Goal: Task Accomplishment & Management: Use online tool/utility

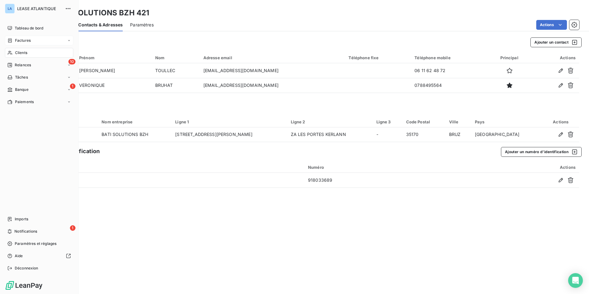
click at [17, 40] on span "Factures" at bounding box center [23, 41] width 16 height 6
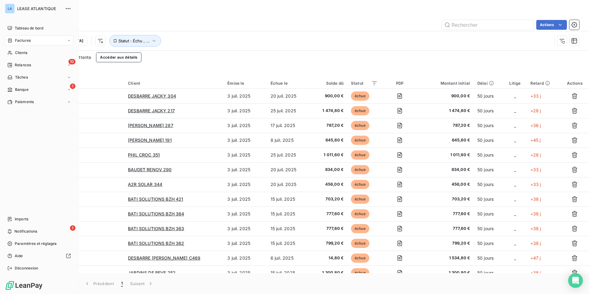
click at [21, 41] on span "Factures" at bounding box center [23, 41] width 16 height 6
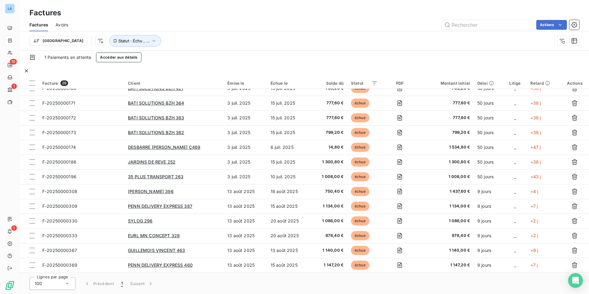
scroll to position [77, 0]
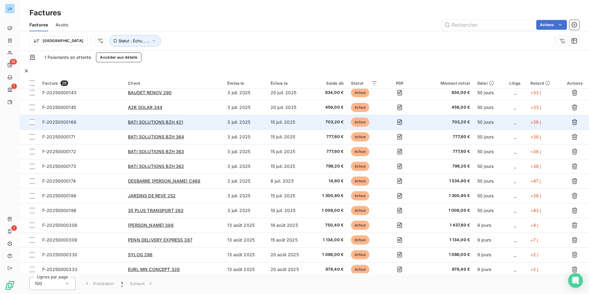
click at [60, 119] on span "F-20250000168" at bounding box center [59, 121] width 34 height 5
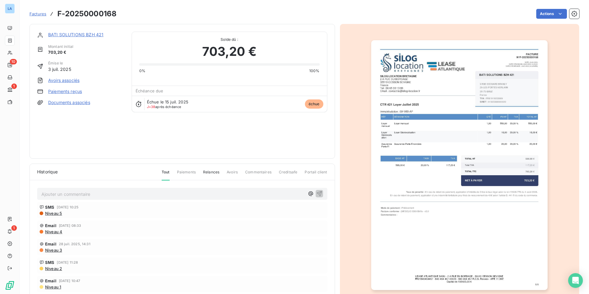
click at [48, 195] on p "Ajouter un commentaire ﻿" at bounding box center [172, 194] width 263 height 8
drag, startPoint x: 41, startPoint y: 196, endPoint x: 223, endPoint y: 196, distance: 181.4
click at [223, 196] on p "virement de 5572 € sur CM pour les 4 jets de juillet, 3 d'aout + 160 € factures…" at bounding box center [172, 193] width 263 height 7
copy span "virement de 5572 € sur CM pour les 4 jets de juillet, 3 d'aout + 160 € factures…"
click at [70, 91] on link "Paiements reçus" at bounding box center [65, 91] width 34 height 6
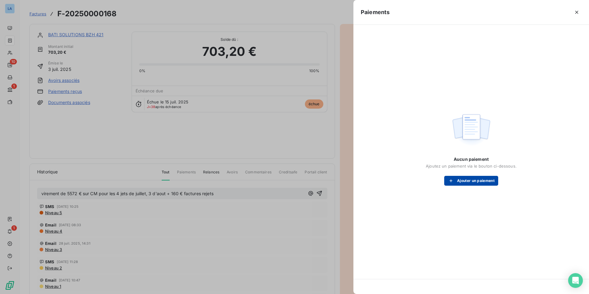
click at [469, 179] on button "Ajouter un paiement" at bounding box center [471, 181] width 54 height 10
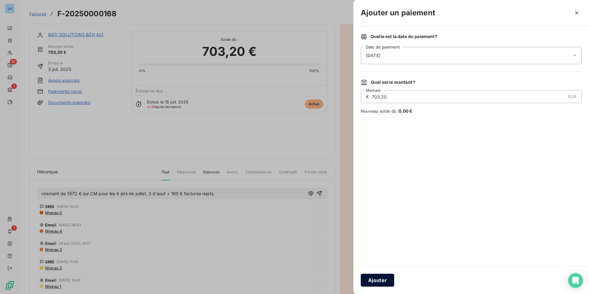
click at [377, 279] on button "Ajouter" at bounding box center [377, 280] width 33 height 13
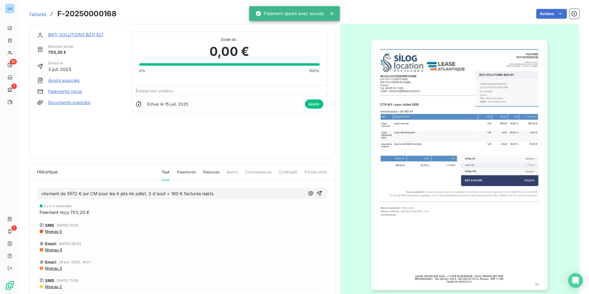
click at [30, 13] on span "Factures" at bounding box center [37, 13] width 17 height 5
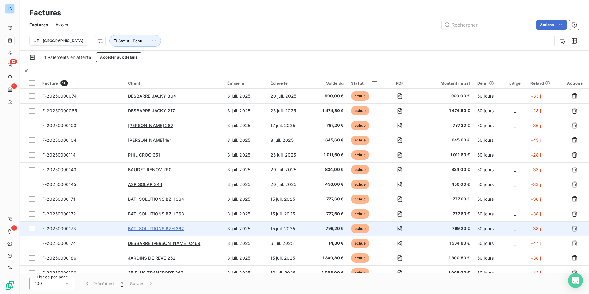
click at [161, 226] on span "BATI SOLUTIONS BZH 362" at bounding box center [156, 228] width 56 height 5
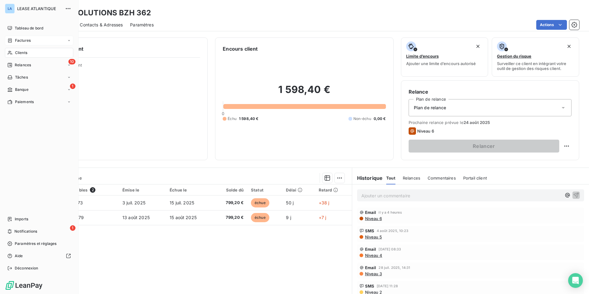
click at [21, 39] on span "Factures" at bounding box center [23, 41] width 16 height 6
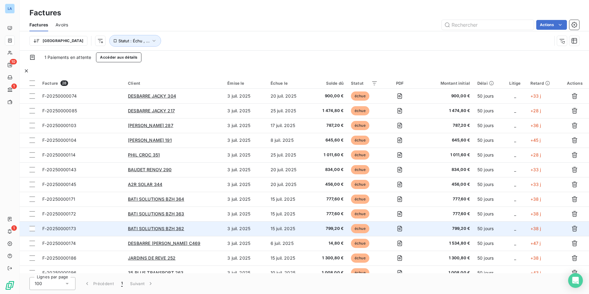
click at [55, 226] on span "F-20250000173" at bounding box center [59, 228] width 34 height 5
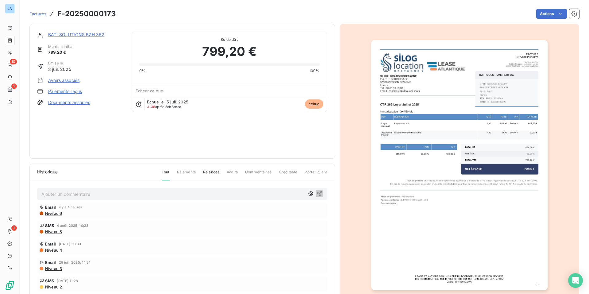
click at [50, 195] on p "Ajouter un commentaire ﻿" at bounding box center [172, 194] width 263 height 8
click at [65, 92] on link "Paiements reçus" at bounding box center [65, 91] width 34 height 6
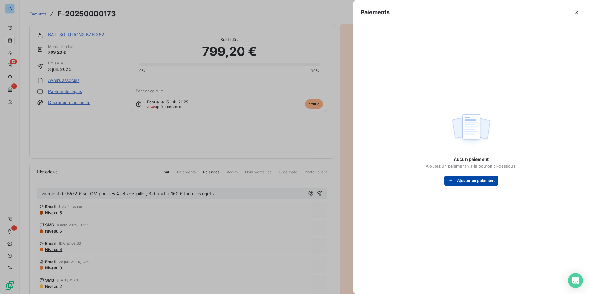
click at [464, 181] on button "Ajouter un paiement" at bounding box center [471, 181] width 54 height 10
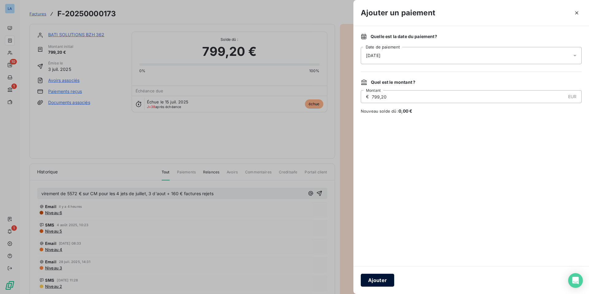
click at [378, 280] on button "Ajouter" at bounding box center [377, 280] width 33 height 13
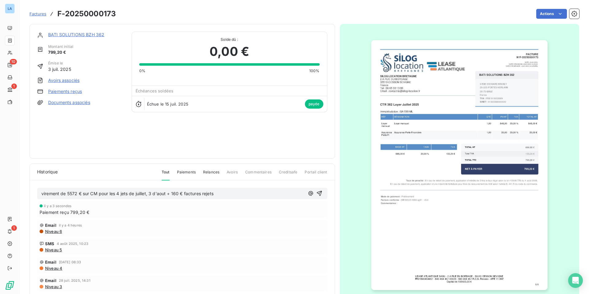
click at [36, 13] on span "Factures" at bounding box center [37, 13] width 17 height 5
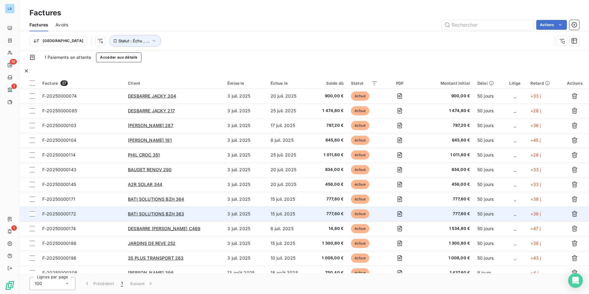
click at [57, 211] on span "F-20250000172" at bounding box center [59, 213] width 34 height 5
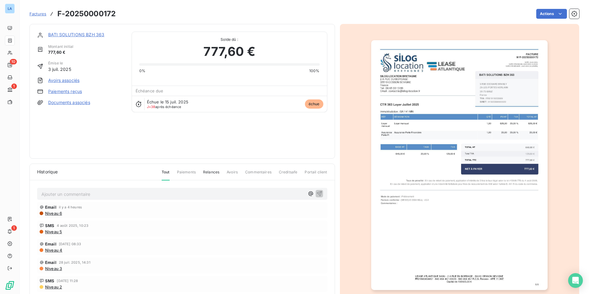
click at [58, 193] on p "Ajouter un commentaire ﻿" at bounding box center [172, 194] width 263 height 8
click at [60, 91] on link "Paiements reçus" at bounding box center [65, 91] width 34 height 6
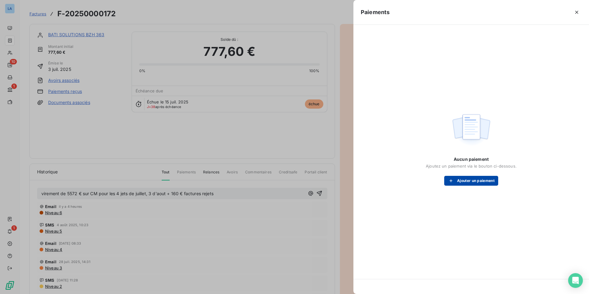
click at [469, 176] on button "Ajouter un paiement" at bounding box center [471, 181] width 54 height 10
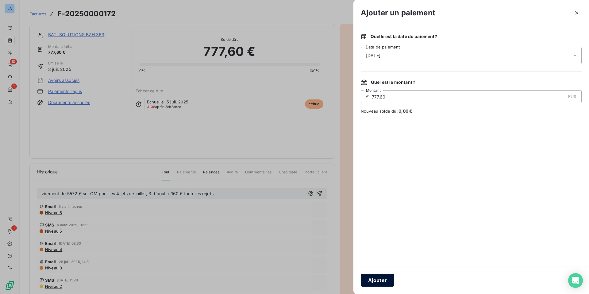
click at [376, 281] on button "Ajouter" at bounding box center [377, 280] width 33 height 13
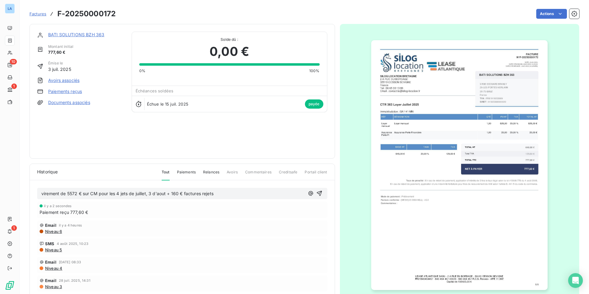
click at [36, 14] on span "Factures" at bounding box center [37, 13] width 17 height 5
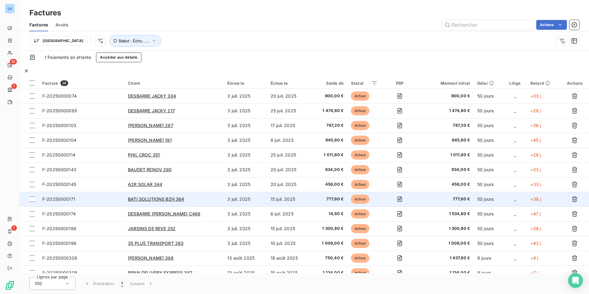
click at [59, 196] on span "F-20250000171" at bounding box center [58, 198] width 33 height 5
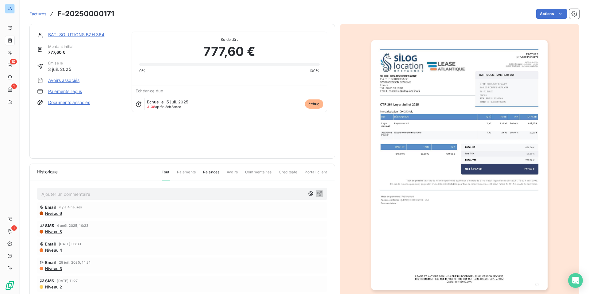
click at [46, 193] on p "Ajouter un commentaire ﻿" at bounding box center [172, 194] width 263 height 8
click at [57, 91] on link "Paiements reçus" at bounding box center [65, 91] width 34 height 6
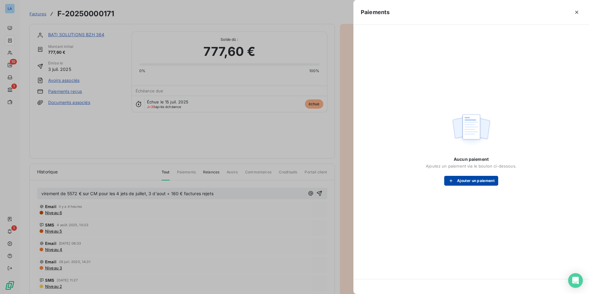
click at [464, 181] on button "Ajouter un paiement" at bounding box center [471, 181] width 54 height 10
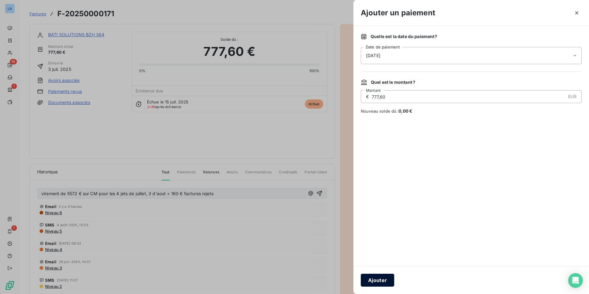
click at [374, 281] on button "Ajouter" at bounding box center [377, 280] width 33 height 13
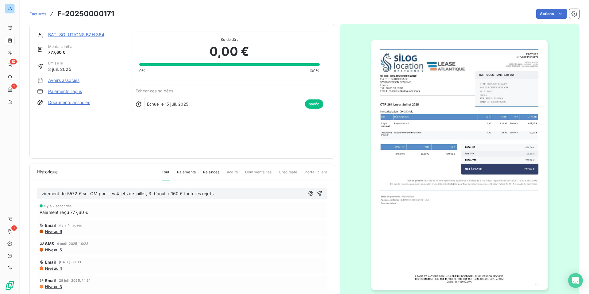
click at [38, 15] on span "Factures" at bounding box center [37, 13] width 17 height 5
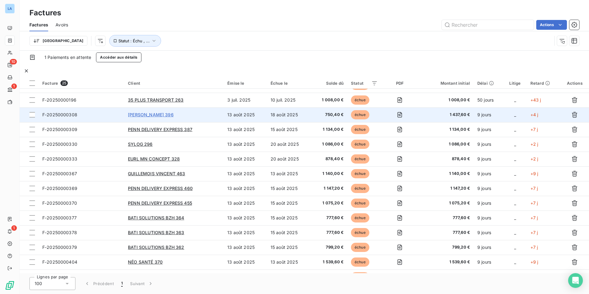
scroll to position [153, 0]
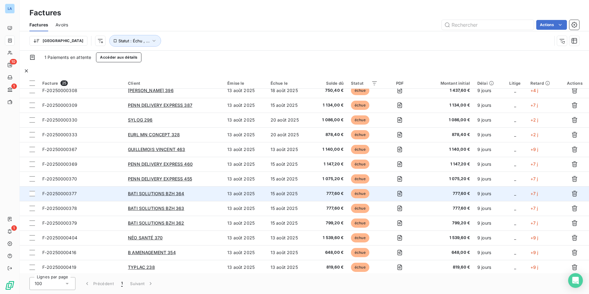
click at [51, 191] on span "F-20250000377" at bounding box center [59, 193] width 34 height 5
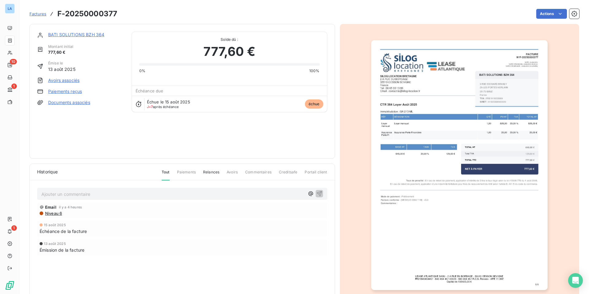
click at [47, 195] on p "Ajouter un commentaire ﻿" at bounding box center [172, 194] width 263 height 8
click at [65, 91] on link "Paiements reçus" at bounding box center [65, 91] width 34 height 6
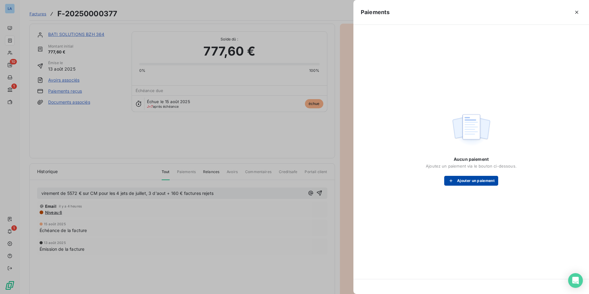
click at [465, 181] on button "Ajouter un paiement" at bounding box center [471, 181] width 54 height 10
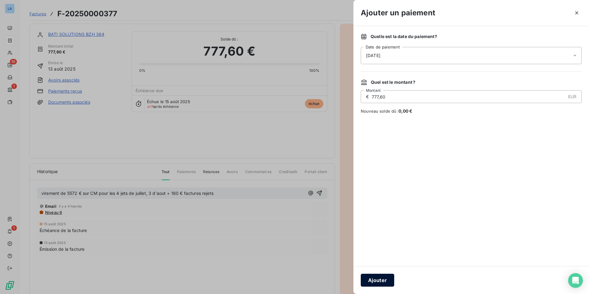
click at [379, 281] on button "Ajouter" at bounding box center [377, 280] width 33 height 13
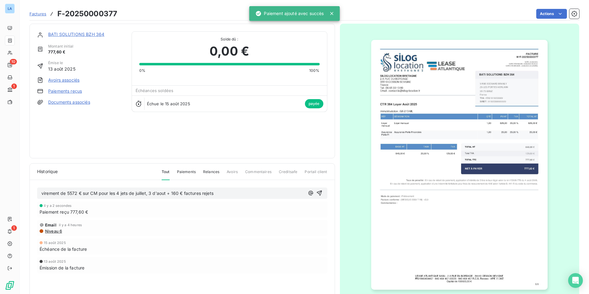
click at [35, 14] on span "Factures" at bounding box center [37, 13] width 17 height 5
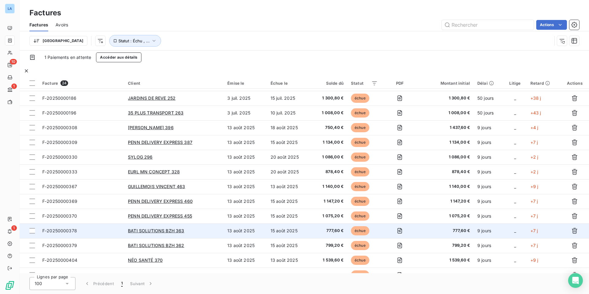
scroll to position [122, 0]
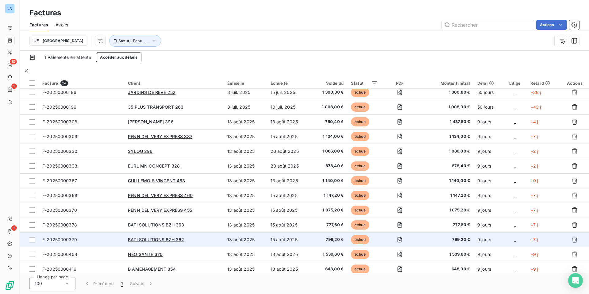
click at [56, 237] on span "F-20250000379" at bounding box center [59, 239] width 35 height 5
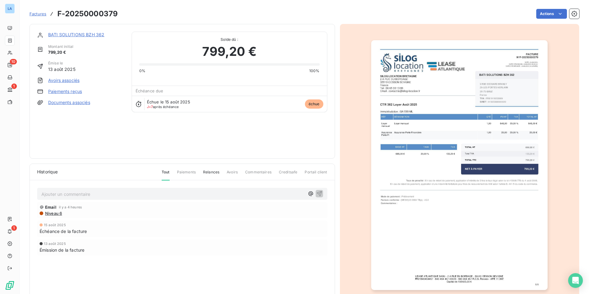
click at [64, 195] on p "Ajouter un commentaire ﻿" at bounding box center [172, 194] width 263 height 8
click at [65, 90] on link "Paiements reçus" at bounding box center [65, 91] width 34 height 6
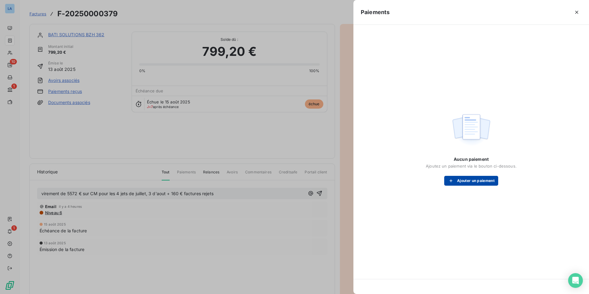
click at [469, 181] on button "Ajouter un paiement" at bounding box center [471, 181] width 54 height 10
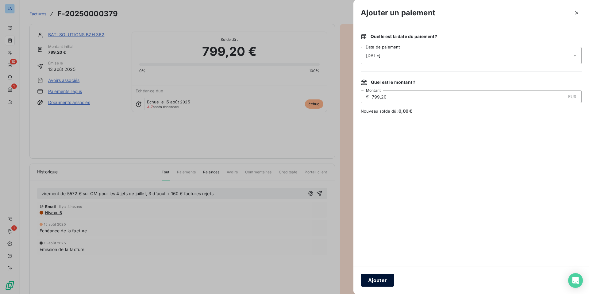
click at [378, 278] on button "Ajouter" at bounding box center [377, 280] width 33 height 13
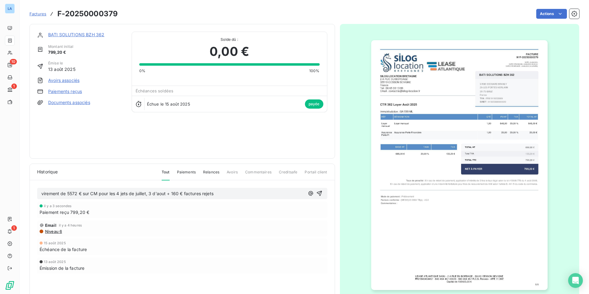
click at [37, 12] on span "Factures" at bounding box center [37, 13] width 17 height 5
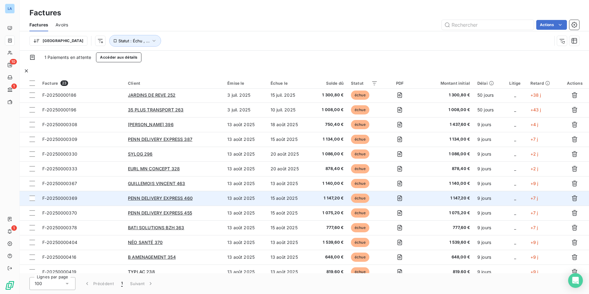
scroll to position [128, 0]
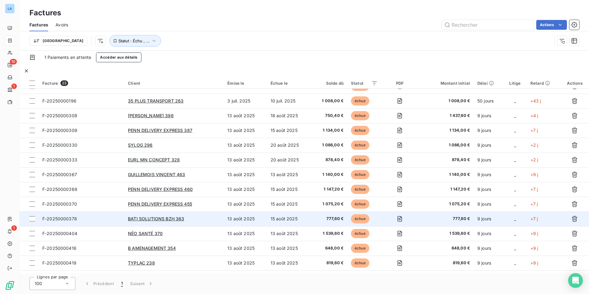
click at [59, 216] on span "F-20250000378" at bounding box center [59, 218] width 35 height 5
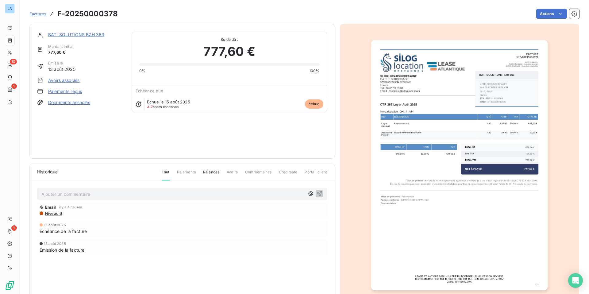
click at [44, 196] on p "Ajouter un commentaire ﻿" at bounding box center [172, 194] width 263 height 8
click at [121, 196] on span "virement de 5572 € sur CM pour les 4 jets de juillet, 3 d'aout + 160 € factures…" at bounding box center [127, 193] width 172 height 5
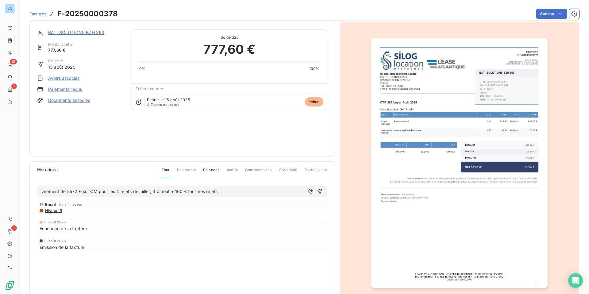
click at [66, 88] on link "Paiements reçus" at bounding box center [65, 89] width 34 height 6
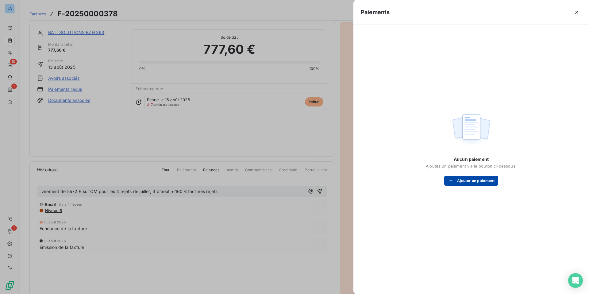
click at [468, 180] on button "Ajouter un paiement" at bounding box center [471, 181] width 54 height 10
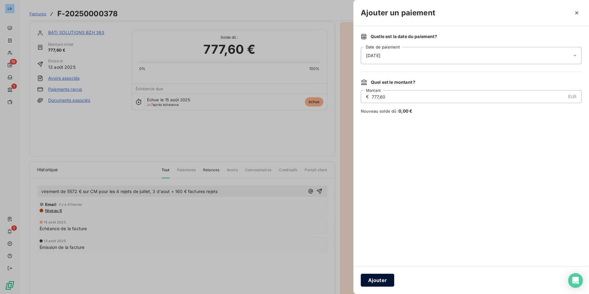
click at [376, 282] on button "Ajouter" at bounding box center [377, 280] width 33 height 13
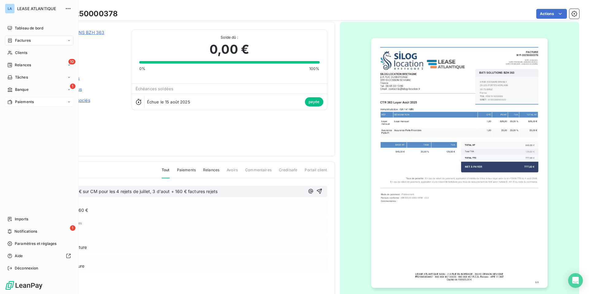
click at [28, 103] on span "Paiements" at bounding box center [24, 102] width 19 height 6
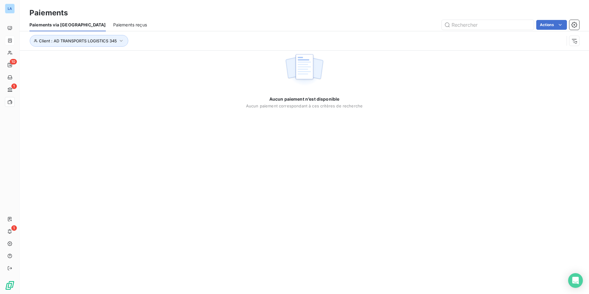
click at [113, 22] on span "Paiements reçus" at bounding box center [130, 25] width 34 height 6
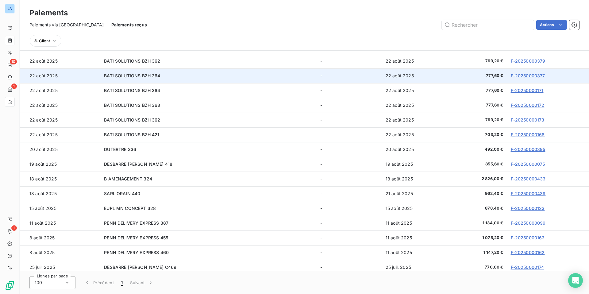
click at [529, 76] on link "F-20250000377" at bounding box center [528, 75] width 34 height 5
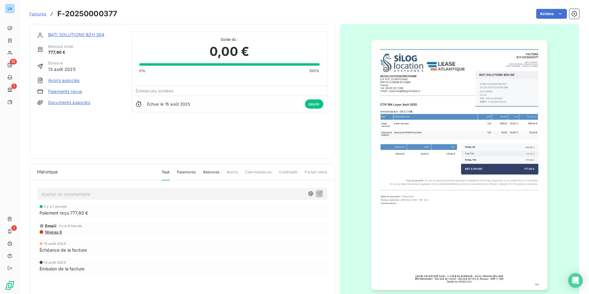
click at [58, 194] on p "Ajouter un commentaire ﻿" at bounding box center [172, 194] width 263 height 8
click at [121, 195] on span "virement de 5572 € sur CM pour les 4 jets de juillet, 3 d'aout + 160 € factures…" at bounding box center [127, 193] width 172 height 5
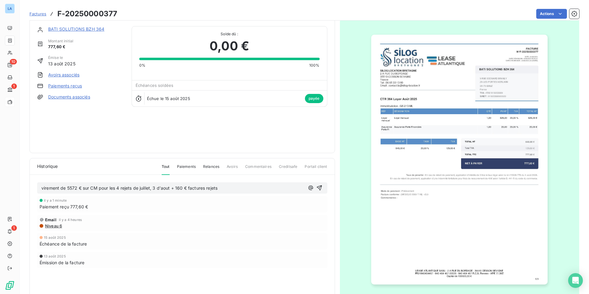
scroll to position [1, 0]
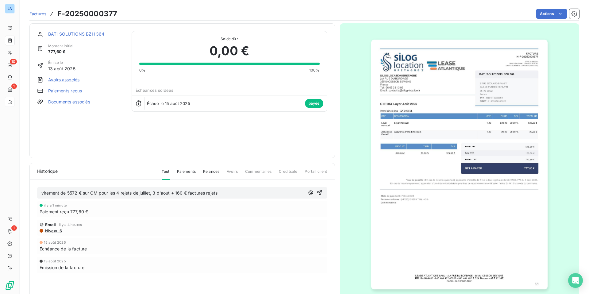
click at [207, 134] on div "BATI SOLUTIONS BZH 364 Montant initial 777,60 € Émise le [DATE] Avoirs associés…" at bounding box center [182, 90] width 290 height 119
click at [39, 14] on span "Factures" at bounding box center [37, 13] width 17 height 5
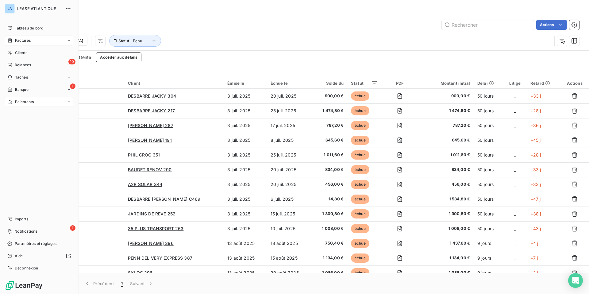
click at [26, 101] on span "Paiements" at bounding box center [24, 102] width 19 height 6
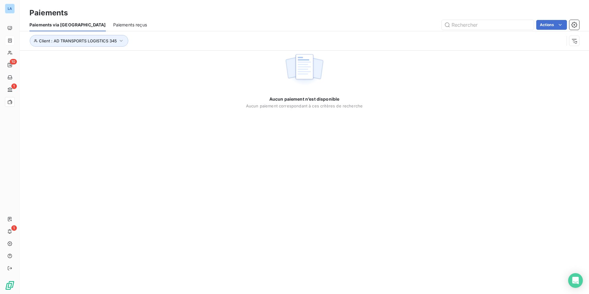
click at [113, 25] on span "Paiements reçus" at bounding box center [130, 25] width 34 height 6
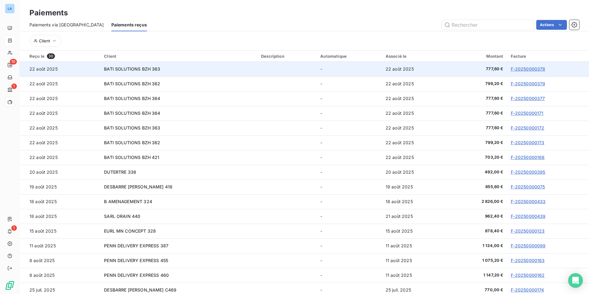
click at [521, 68] on link "F-20250000378" at bounding box center [528, 68] width 35 height 5
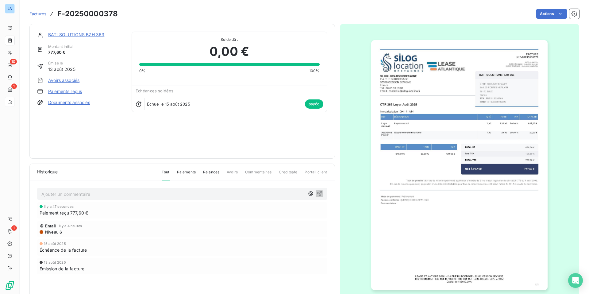
scroll to position [22, 0]
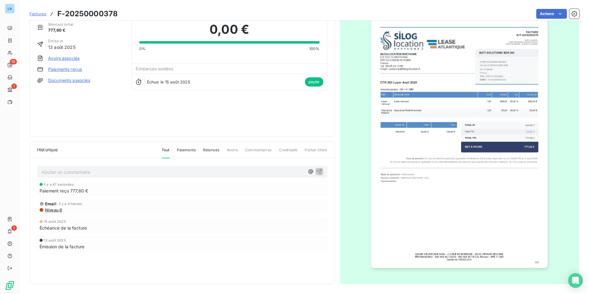
click at [100, 171] on p "Ajouter un commentaire ﻿" at bounding box center [172, 172] width 263 height 8
click at [121, 174] on span "virement de 5572 € sur CM pour les 4 jets de juillet, 3 d'aout + 160 € factures…" at bounding box center [127, 171] width 172 height 5
click at [319, 172] on icon "button" at bounding box center [319, 171] width 6 height 6
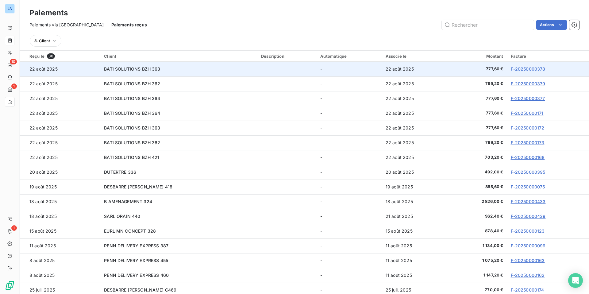
click at [523, 70] on link "F-20250000378" at bounding box center [528, 68] width 35 height 5
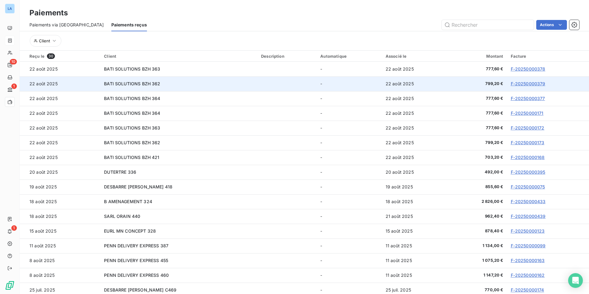
click at [529, 83] on link "F-20250000379" at bounding box center [528, 83] width 35 height 5
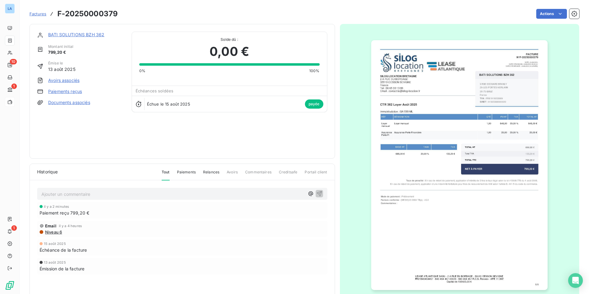
click at [117, 193] on p "Ajouter un commentaire ﻿" at bounding box center [172, 194] width 263 height 8
click at [121, 196] on span "virement de 5572 € sur CM pour les 4 jets de juillet, 3 d'aout + 160 € factures…" at bounding box center [127, 193] width 172 height 5
click at [318, 194] on icon "button" at bounding box center [319, 193] width 5 height 5
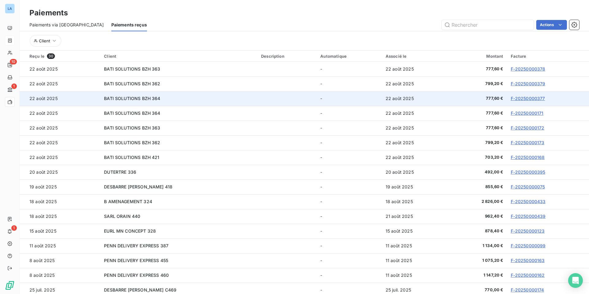
click at [518, 100] on link "F-20250000377" at bounding box center [528, 98] width 34 height 5
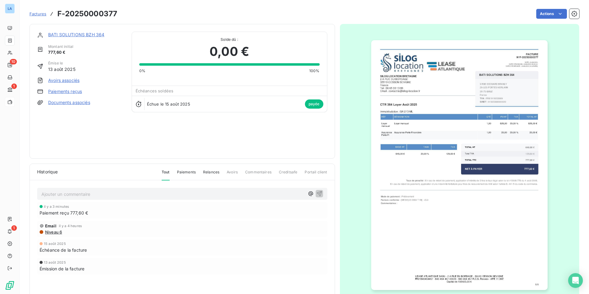
click at [80, 194] on p "Ajouter un commentaire ﻿" at bounding box center [172, 194] width 263 height 8
click at [121, 196] on span "virement de 5572 € sur CM pour les 4 jets de juillet, 3 d'aout + 160 € factures…" at bounding box center [127, 193] width 172 height 5
click at [321, 195] on icon "button" at bounding box center [319, 193] width 6 height 6
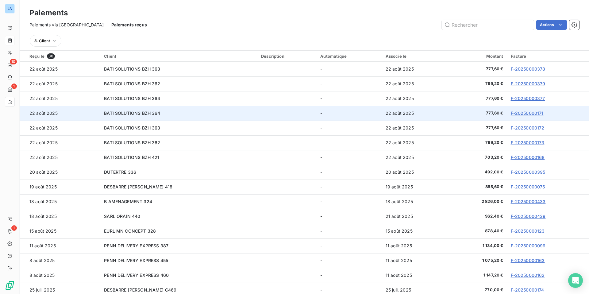
click at [527, 114] on link "F-20250000171" at bounding box center [527, 112] width 33 height 5
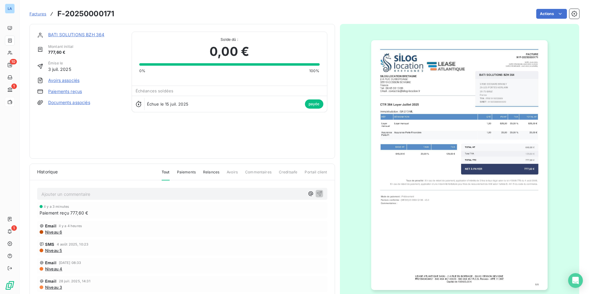
click at [75, 195] on p "Ajouter un commentaire ﻿" at bounding box center [172, 194] width 263 height 8
click at [121, 196] on span "virement de 5572 € sur CM pour les 4 jets de juillet, 3 d'aout + 160 € factures…" at bounding box center [127, 193] width 172 height 5
click at [320, 193] on icon "button" at bounding box center [319, 193] width 6 height 6
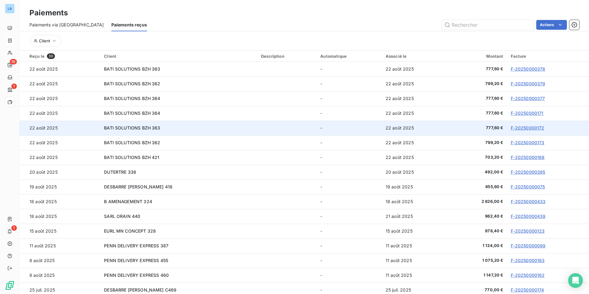
click at [522, 127] on link "F-20250000172" at bounding box center [528, 127] width 34 height 5
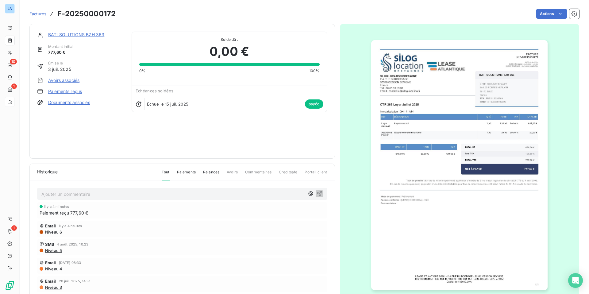
click at [67, 195] on p "Ajouter un commentaire ﻿" at bounding box center [172, 194] width 263 height 8
click at [121, 196] on span "virement de 5572 € sur CM pour les 4 jets de juillet, 3 d'aout + 160 € factures…" at bounding box center [127, 193] width 172 height 5
click at [320, 195] on icon "button" at bounding box center [319, 193] width 6 height 6
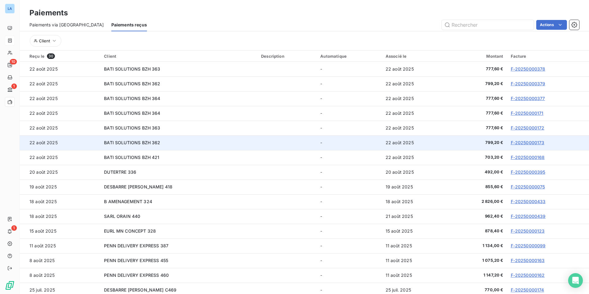
click at [532, 142] on link "F-20250000173" at bounding box center [528, 142] width 34 height 5
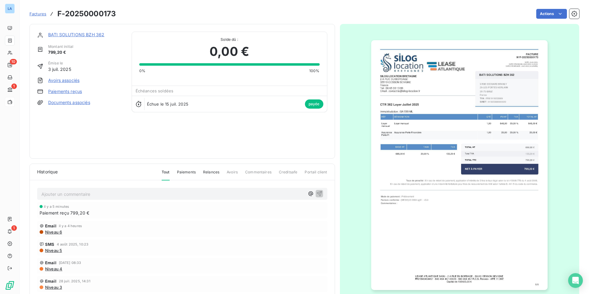
click at [150, 196] on p "Ajouter un commentaire ﻿" at bounding box center [172, 194] width 263 height 8
click at [122, 196] on span "virement de 5572 € sur CM pour les 4 jets de juillet, 3 d'aout + 160 € factures…" at bounding box center [127, 193] width 172 height 5
click at [320, 193] on icon "button" at bounding box center [319, 193] width 6 height 6
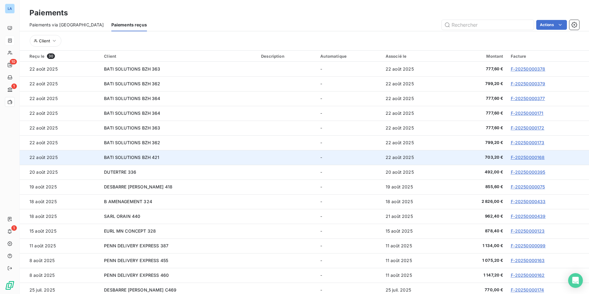
click at [530, 158] on link "F-20250000168" at bounding box center [528, 157] width 34 height 5
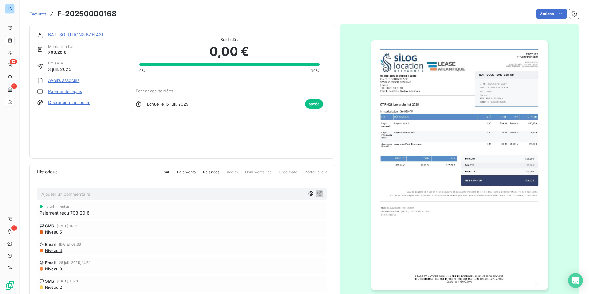
click at [63, 193] on p "Ajouter un commentaire ﻿" at bounding box center [172, 194] width 263 height 8
click at [121, 196] on span "virement de 5572 € sur CM pour les 4 jets de juillet, 3 d'aout + 160 € factures…" at bounding box center [127, 193] width 172 height 5
click at [320, 195] on icon "button" at bounding box center [319, 193] width 6 height 6
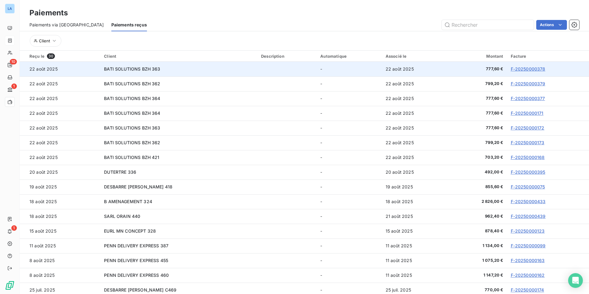
click at [527, 70] on link "F-20250000378" at bounding box center [528, 68] width 35 height 5
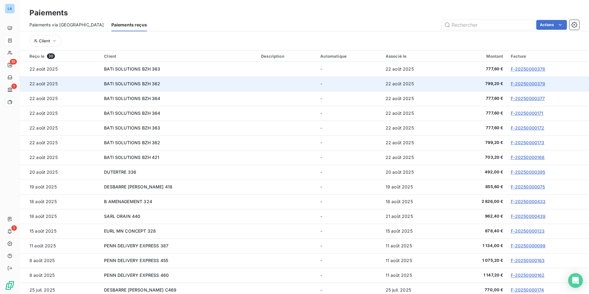
click at [518, 85] on link "F-20250000379" at bounding box center [528, 83] width 35 height 5
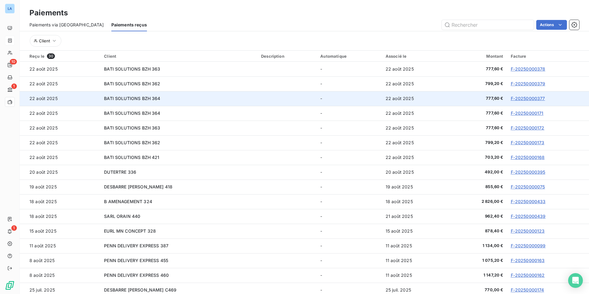
click at [529, 98] on link "F-20250000377" at bounding box center [528, 98] width 34 height 5
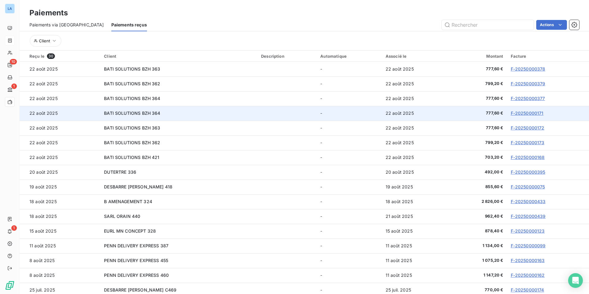
click at [528, 111] on link "F-20250000171" at bounding box center [527, 112] width 33 height 5
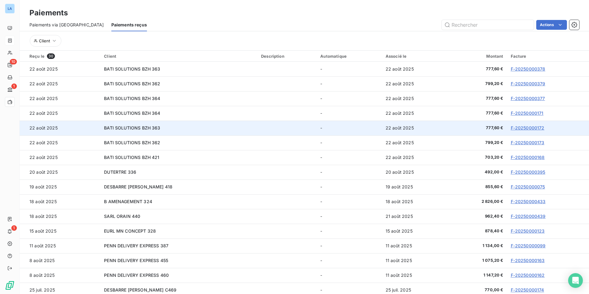
click at [521, 127] on link "F-20250000172" at bounding box center [528, 127] width 34 height 5
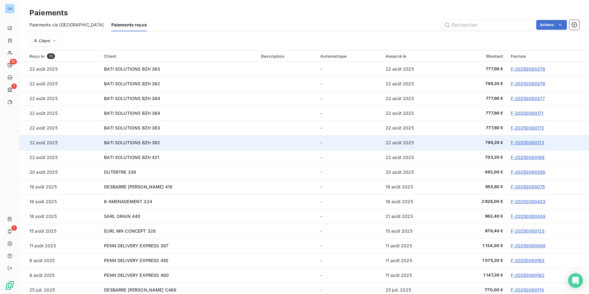
click at [522, 142] on link "F-20250000173" at bounding box center [528, 142] width 34 height 5
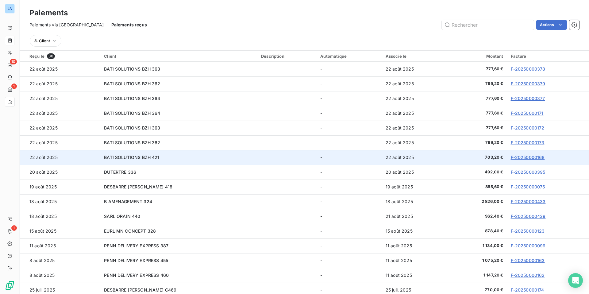
click at [525, 156] on link "F-20250000168" at bounding box center [528, 157] width 34 height 5
